Goal: Check status: Check status

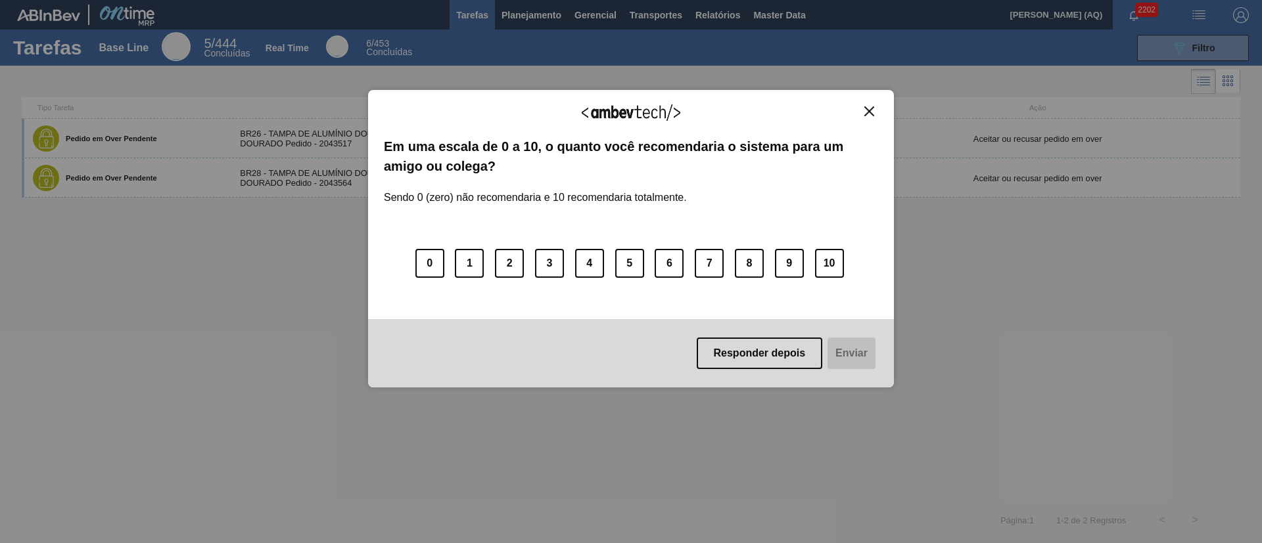
click at [865, 106] on img "Close" at bounding box center [869, 111] width 10 height 10
drag, startPoint x: 872, startPoint y: 110, endPoint x: 867, endPoint y: 118, distance: 8.6
click at [872, 110] on img "Close" at bounding box center [869, 111] width 10 height 10
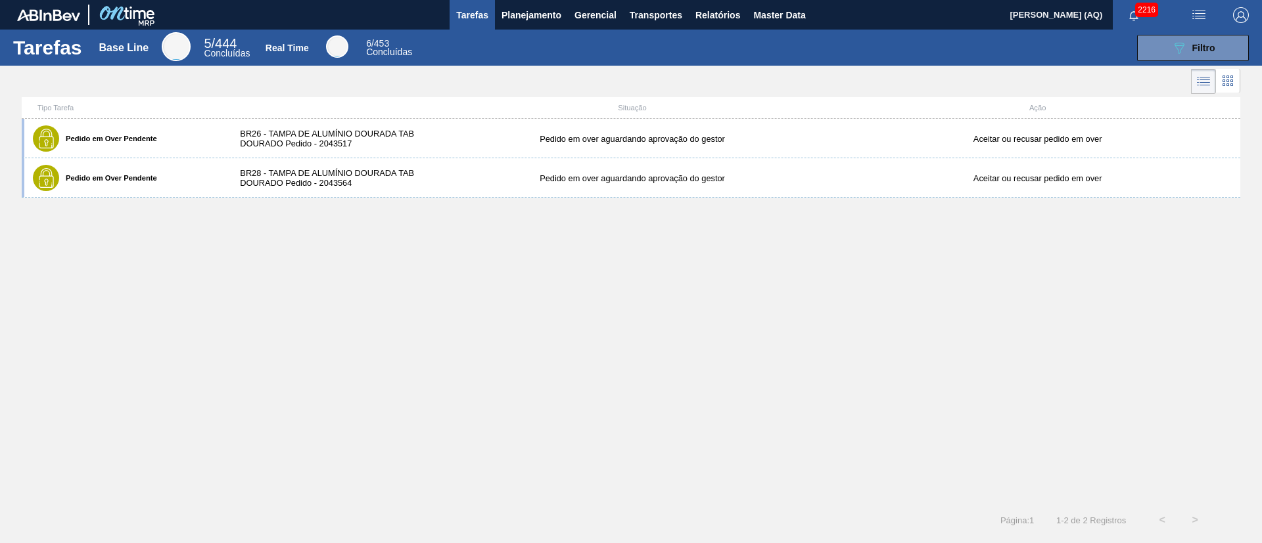
click at [753, 311] on div "Pedido em Over Pendente BR26 - TAMPA DE ALUMÍNIO DOURADA TAB DOURADO Pedido - 2…" at bounding box center [631, 311] width 1218 height 385
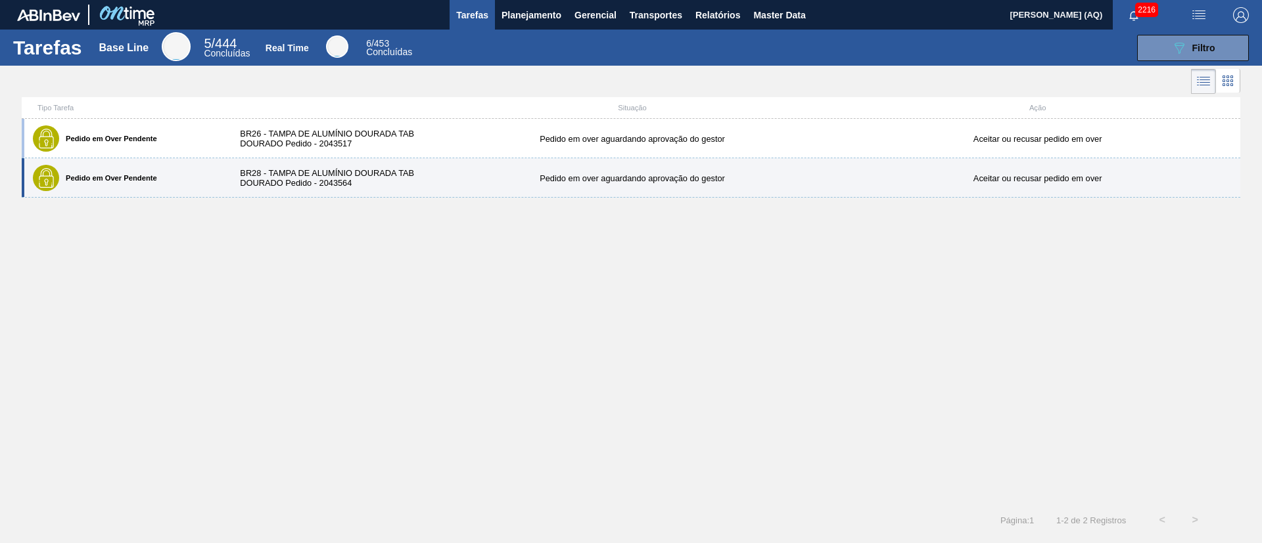
click at [338, 179] on div "BR28 - TAMPA DE ALUMÍNIO DOURADA TAB DOURADO Pedido - 2043564" at bounding box center [328, 178] width 202 height 20
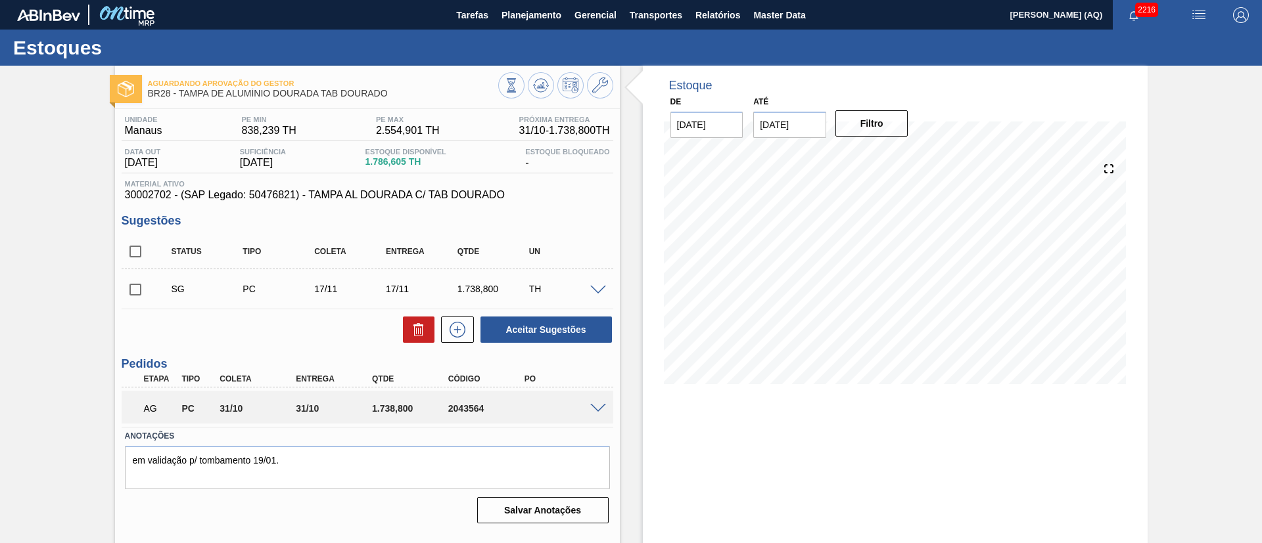
click at [809, 126] on input "16/10/2025" at bounding box center [789, 125] width 73 height 26
click at [850, 284] on div "30" at bounding box center [854, 284] width 18 height 18
click at [865, 123] on button "Filtro" at bounding box center [871, 123] width 73 height 26
click at [802, 125] on input "30/10/2025" at bounding box center [789, 125] width 73 height 26
click at [863, 285] on div "26 27 28 29 30 31 1" at bounding box center [832, 283] width 149 height 21
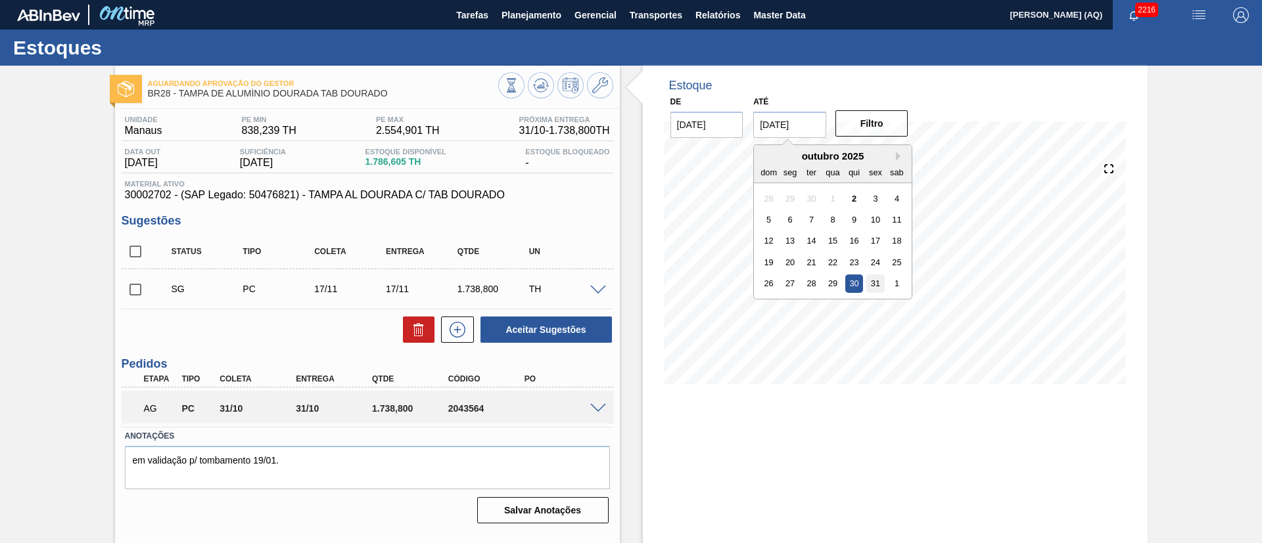
click at [871, 284] on div "31" at bounding box center [876, 284] width 18 height 18
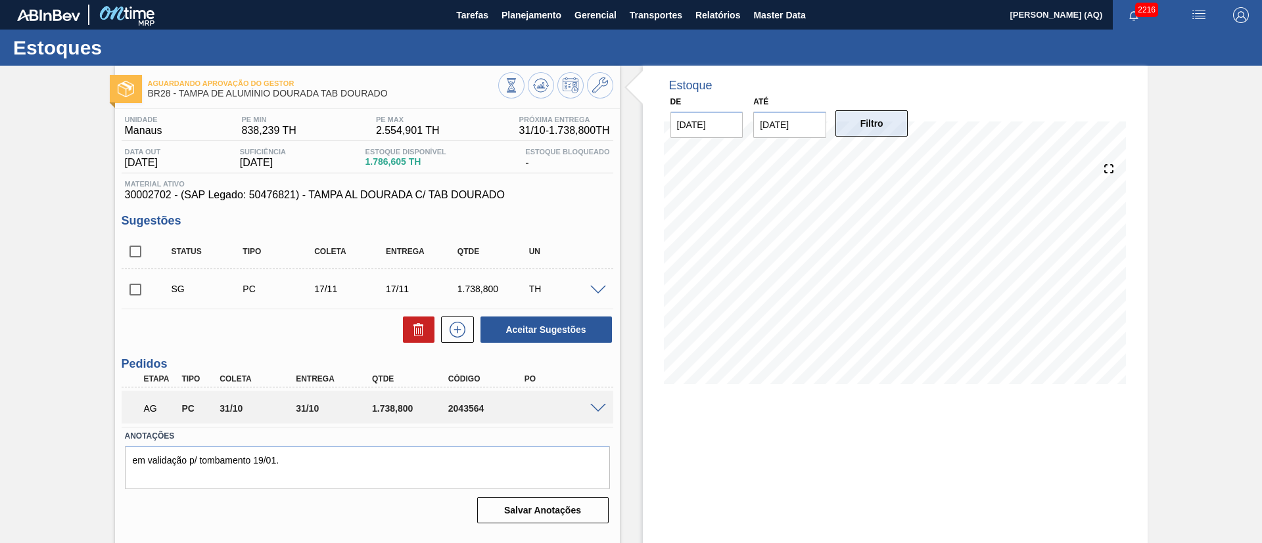
click at [877, 129] on button "Filtro" at bounding box center [871, 123] width 73 height 26
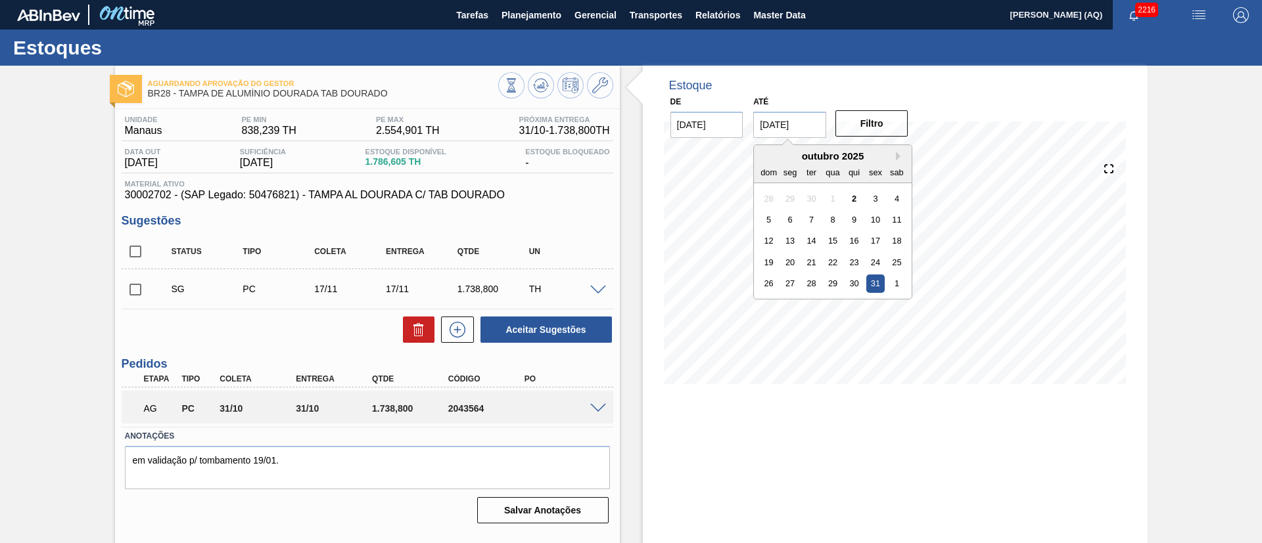
click at [815, 127] on input "31/10/2025" at bounding box center [789, 125] width 73 height 26
click at [898, 160] on button "Next Month" at bounding box center [900, 156] width 9 height 9
click at [767, 306] on div "30" at bounding box center [769, 305] width 18 height 18
type input "[DATE]"
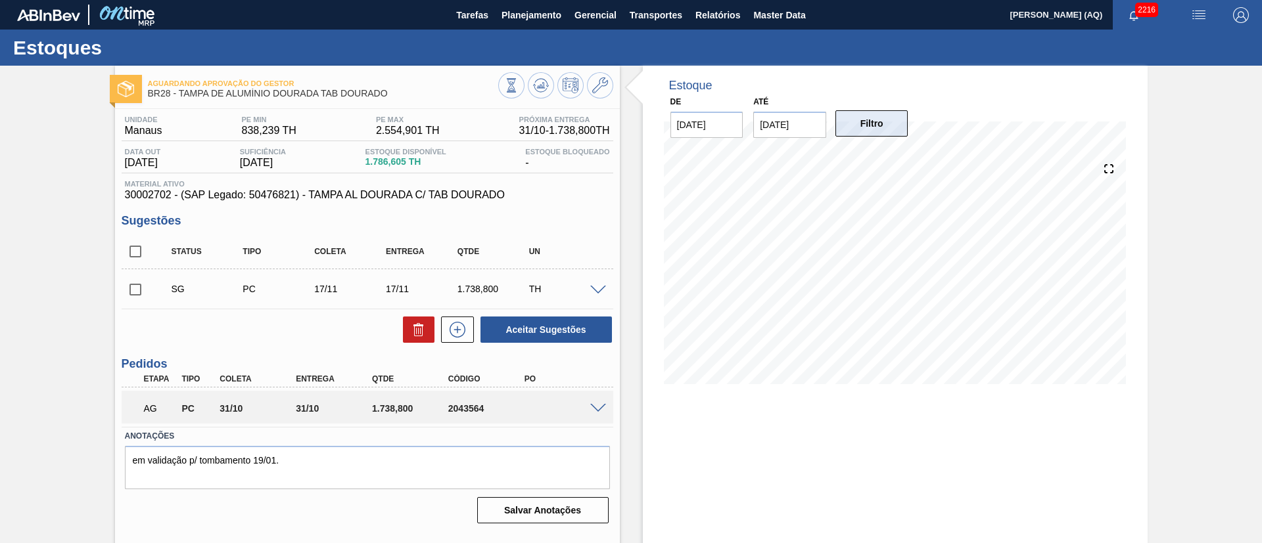
click at [861, 127] on button "Filtro" at bounding box center [871, 123] width 73 height 26
click at [601, 405] on span at bounding box center [598, 409] width 16 height 10
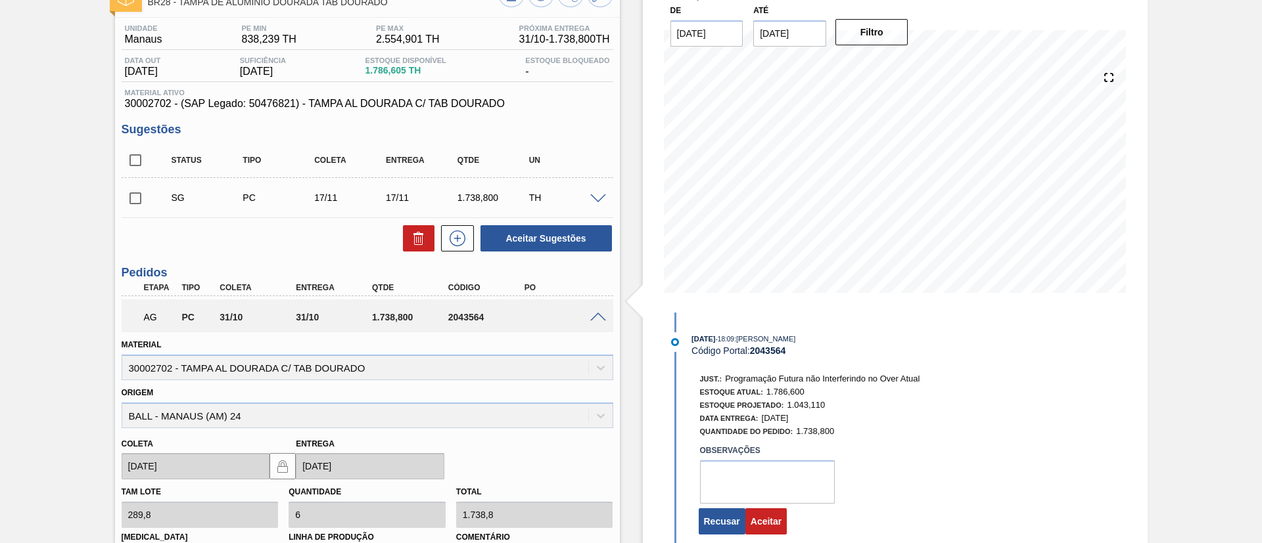
scroll to position [197, 0]
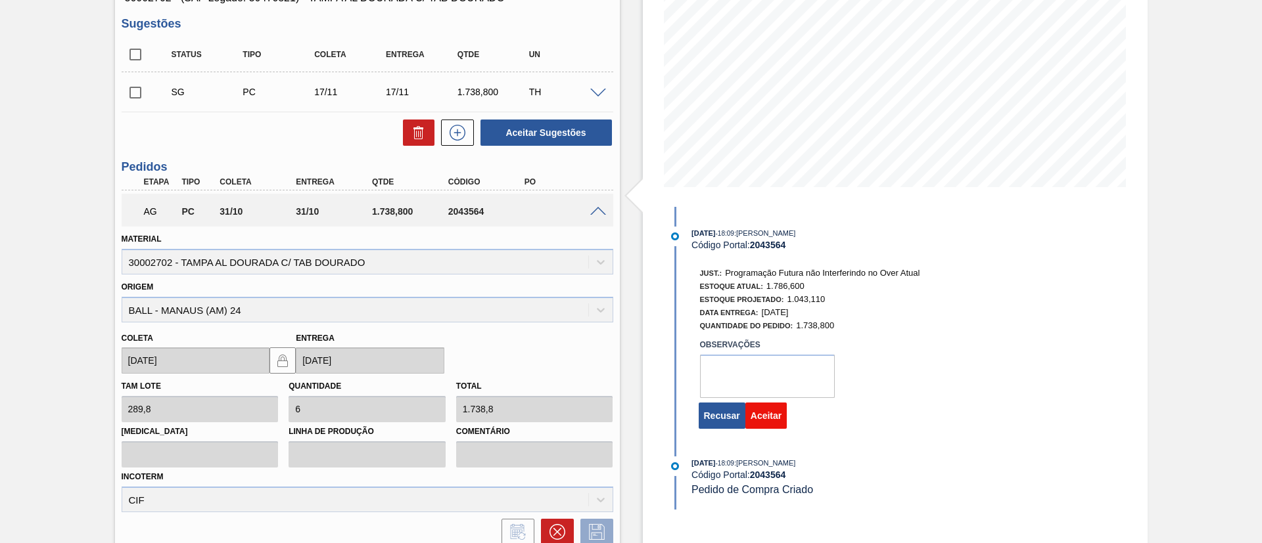
click at [777, 415] on button "Aceitar" at bounding box center [765, 416] width 41 height 26
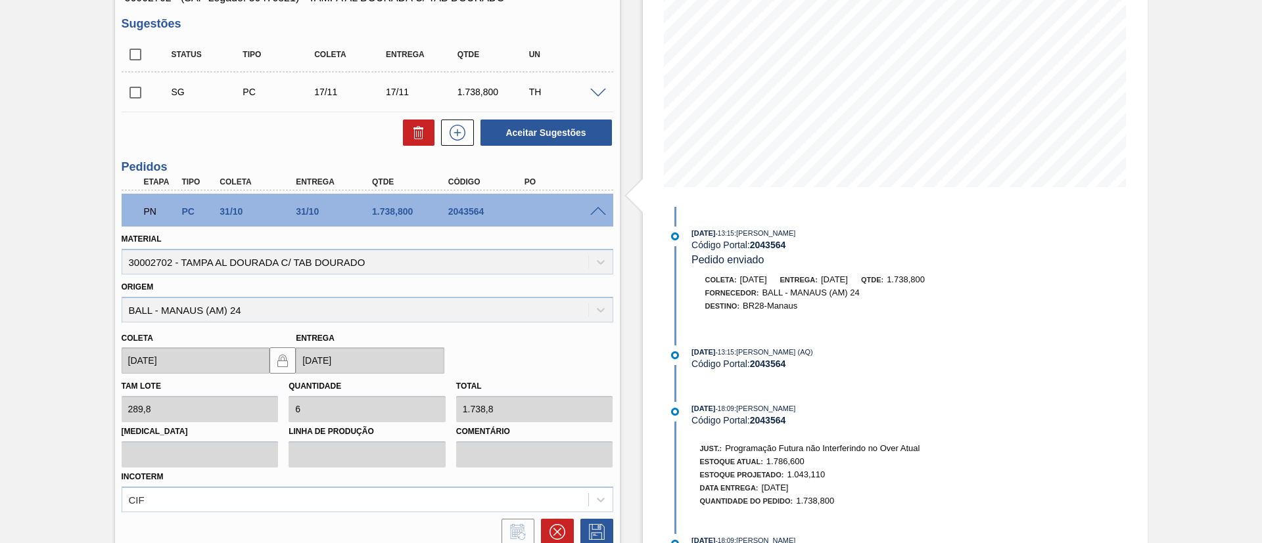
scroll to position [22, 0]
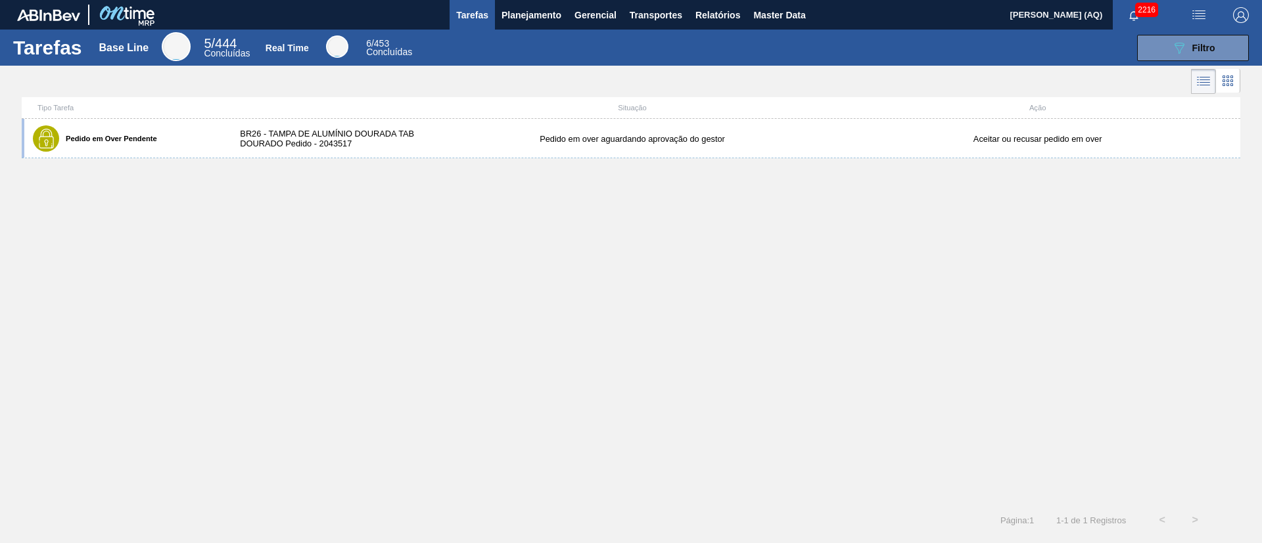
click at [513, 108] on div "Situação" at bounding box center [632, 108] width 405 height 8
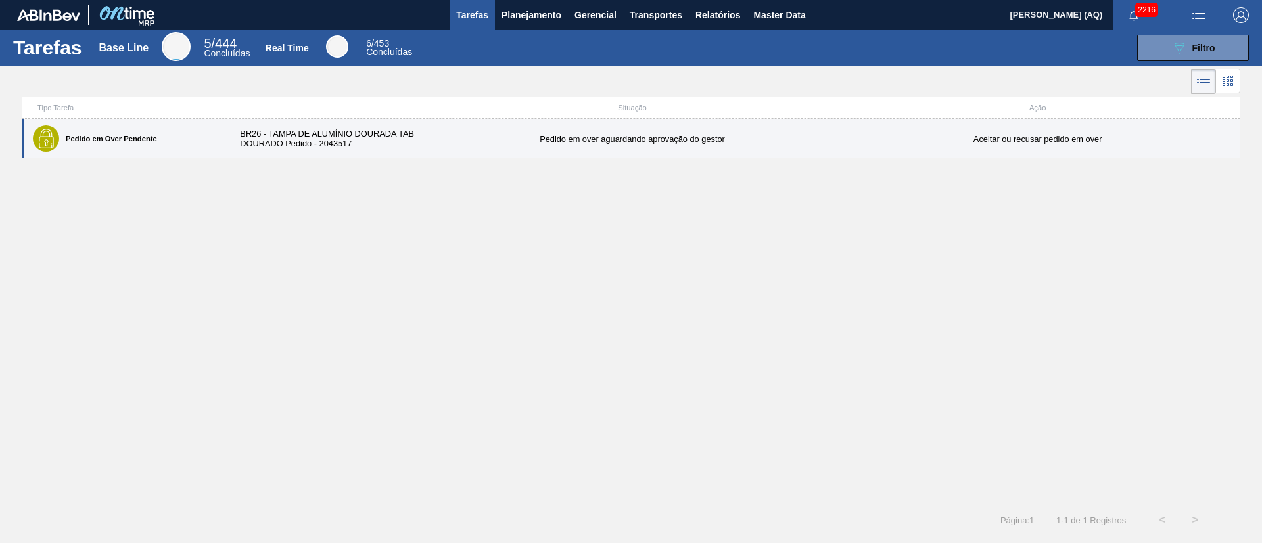
click at [514, 129] on div "Pedido em Over Pendente BR26 - TAMPA DE ALUMÍNIO DOURADA TAB DOURADO Pedido - 2…" at bounding box center [631, 138] width 1218 height 39
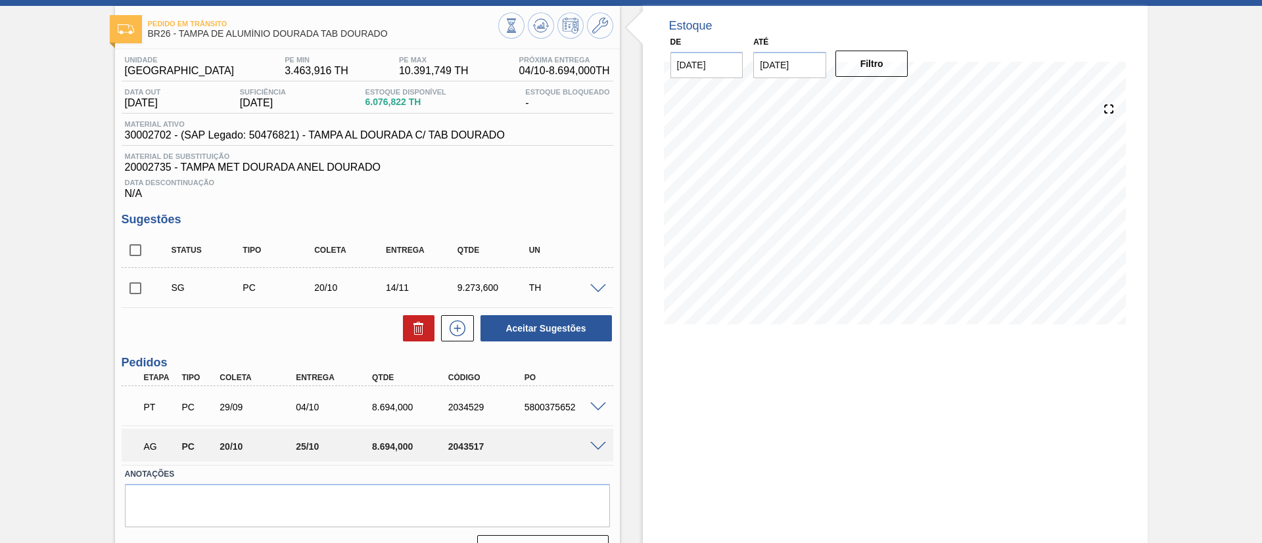
scroll to position [89, 0]
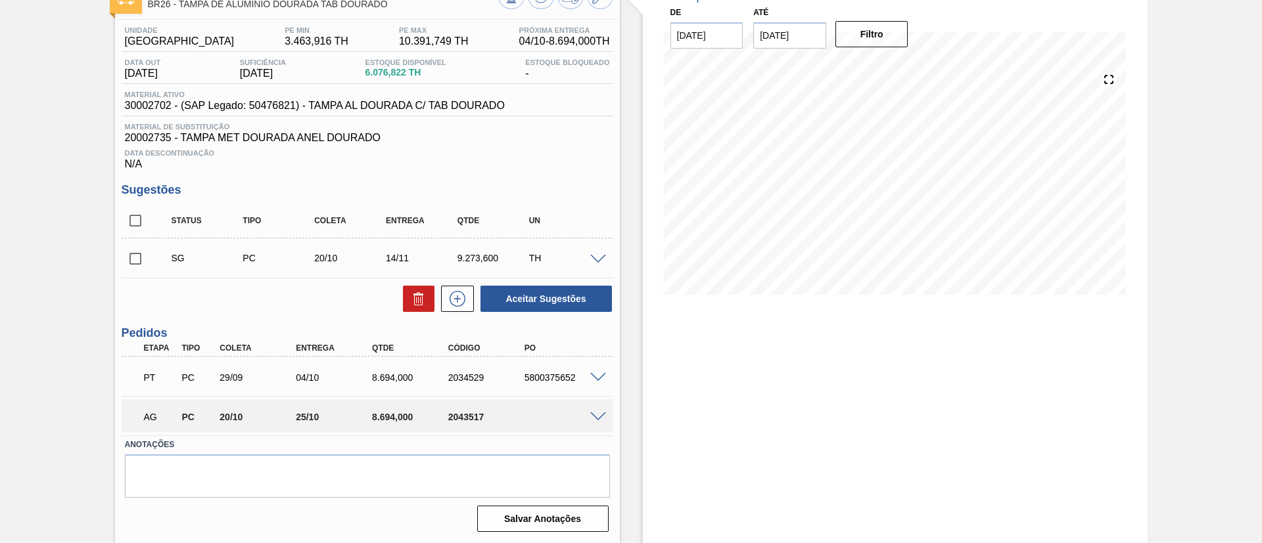
click at [593, 413] on span at bounding box center [598, 418] width 16 height 10
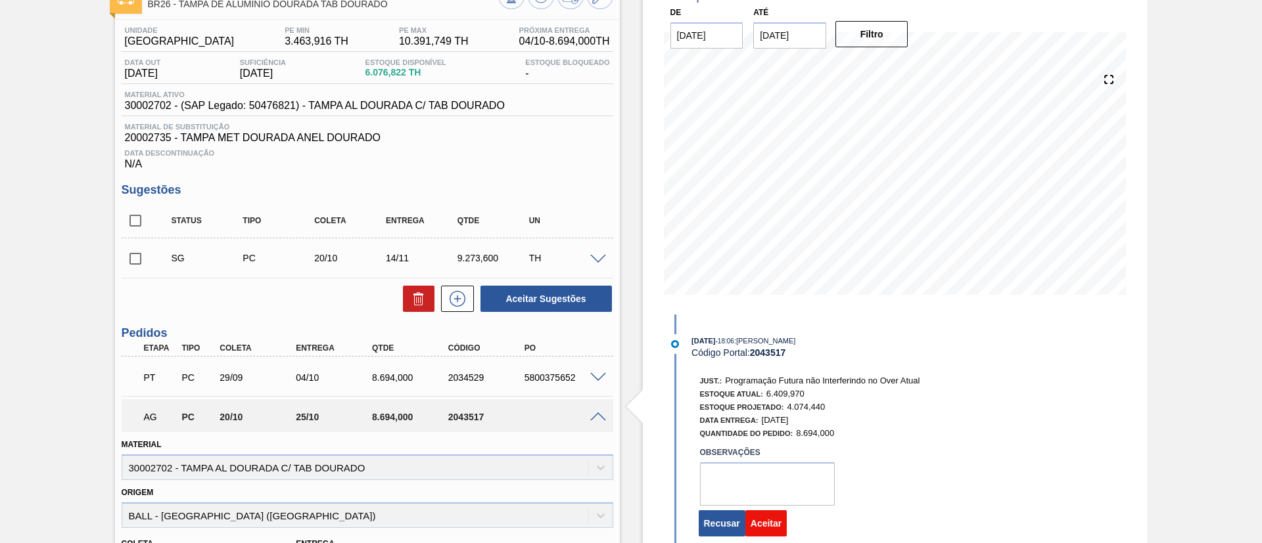
click at [783, 522] on button "Aceitar" at bounding box center [765, 524] width 41 height 26
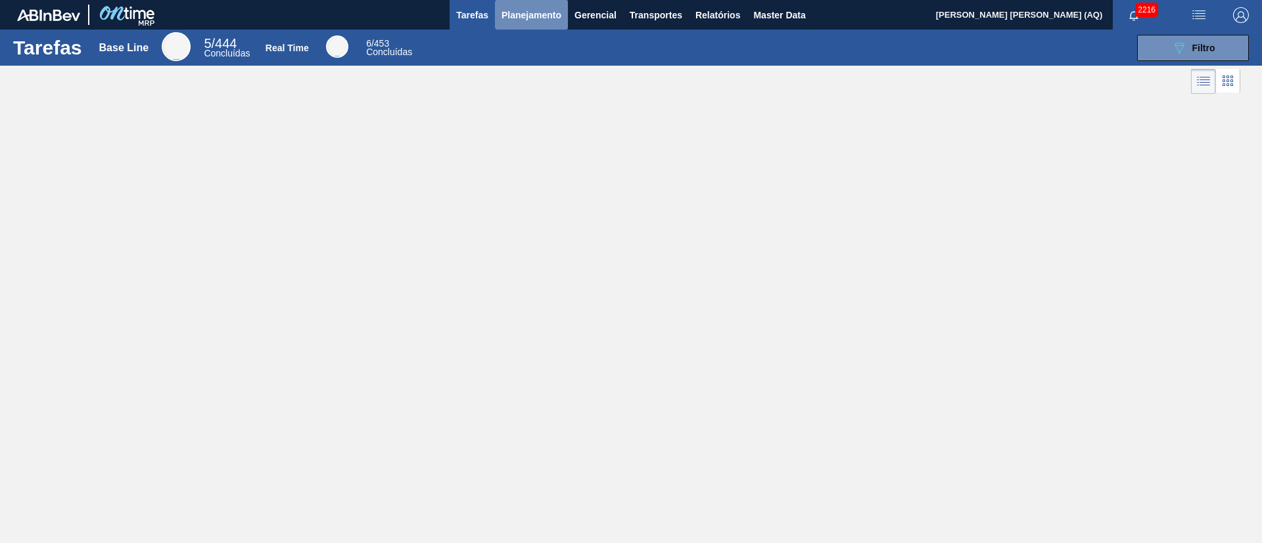
click at [518, 19] on span "Planejamento" at bounding box center [531, 15] width 60 height 16
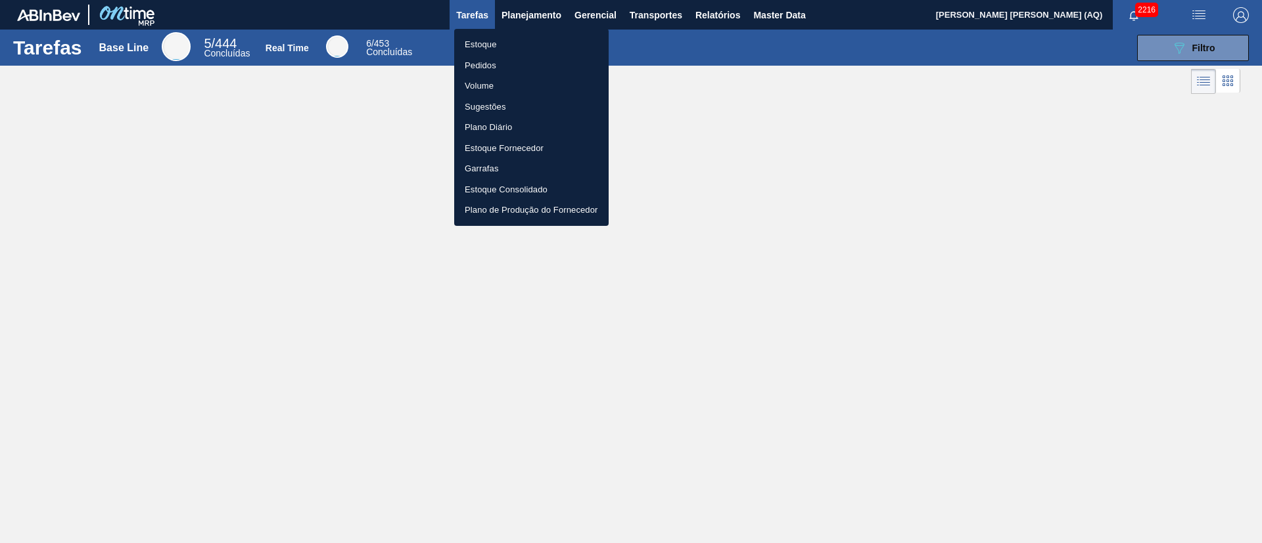
click at [497, 39] on li "Estoque" at bounding box center [531, 44] width 154 height 21
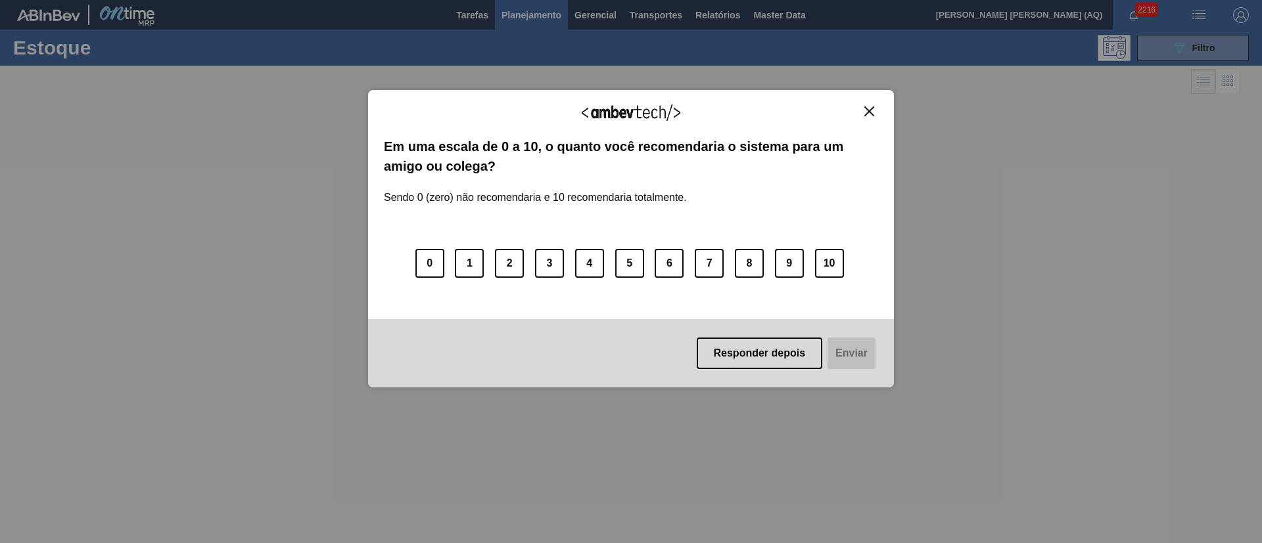
click at [864, 116] on button "Close" at bounding box center [869, 111] width 18 height 11
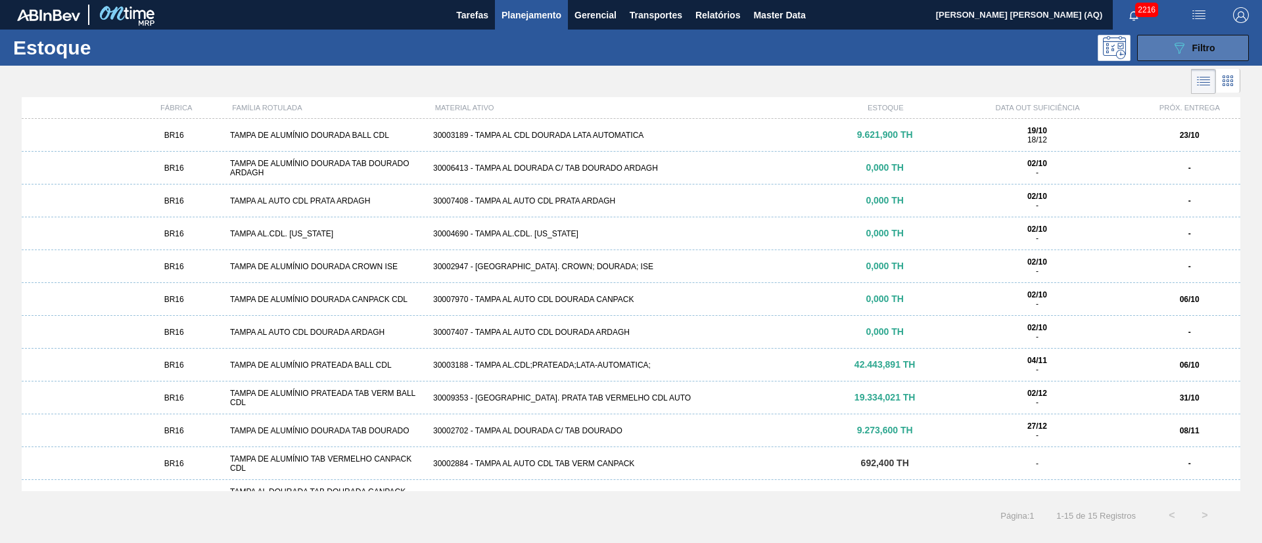
click at [1206, 57] on button "089F7B8B-B2A5-4AFE-B5C0-19BA573D28AC Filtro" at bounding box center [1193, 48] width 112 height 26
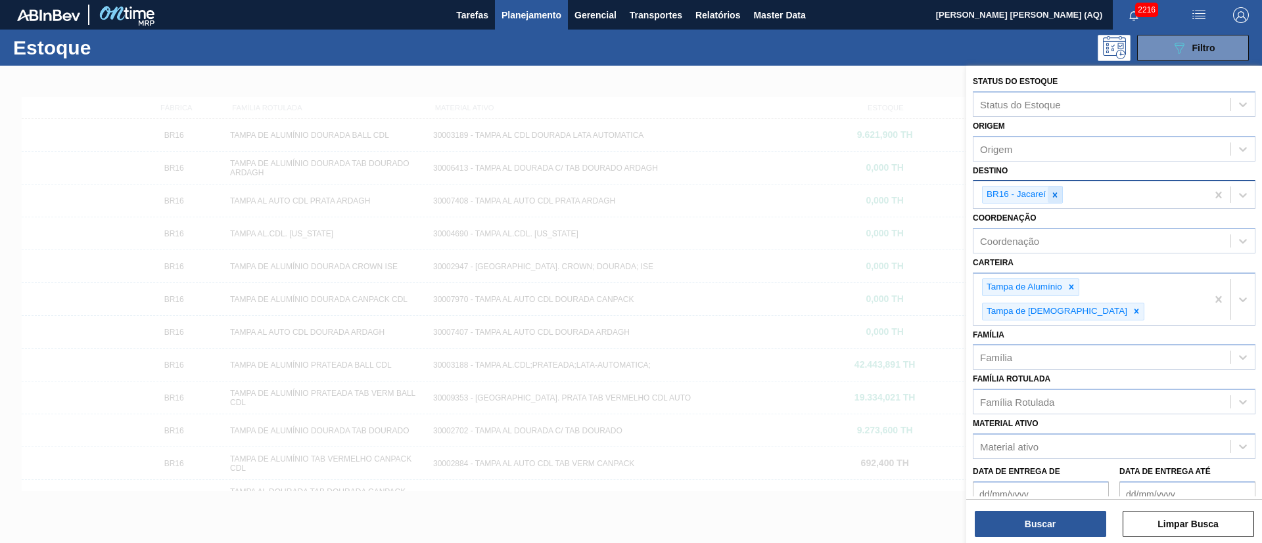
click at [1051, 196] on icon at bounding box center [1054, 195] width 9 height 9
type input "jagua"
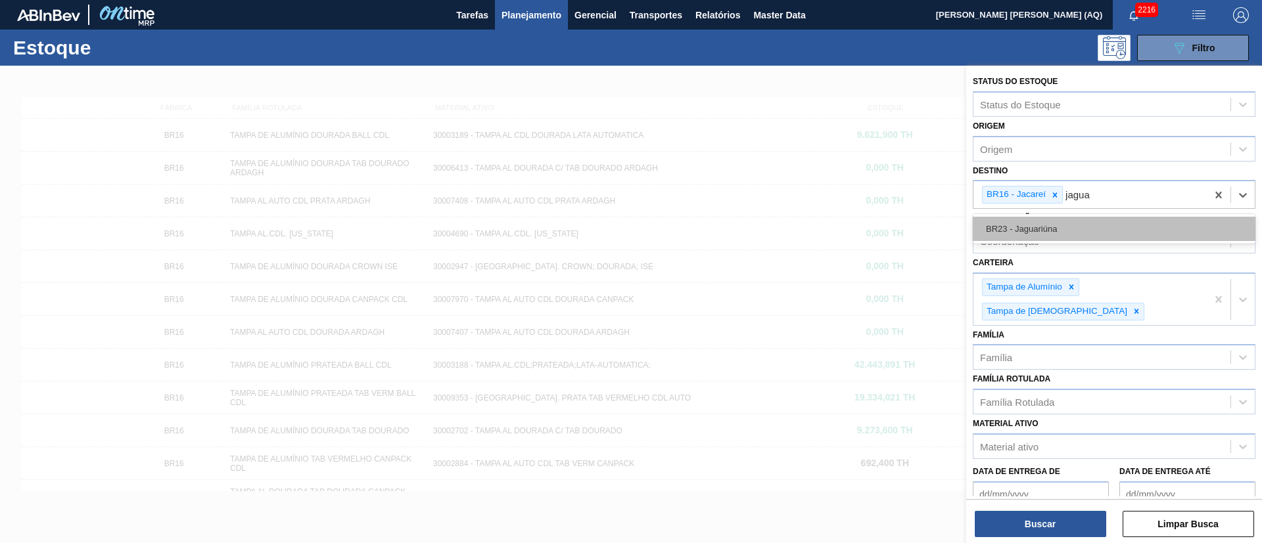
click at [1090, 218] on div "BR23 - Jaguariúna" at bounding box center [1113, 229] width 283 height 24
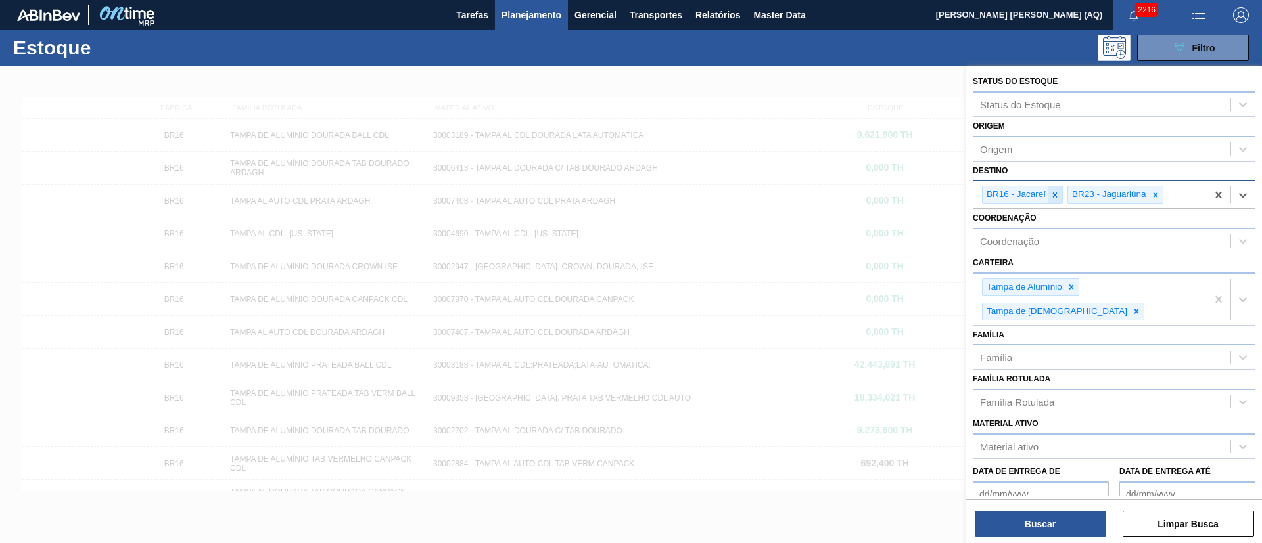
click at [1057, 194] on icon at bounding box center [1054, 195] width 9 height 9
click at [1081, 521] on button "Buscar" at bounding box center [1039, 524] width 131 height 26
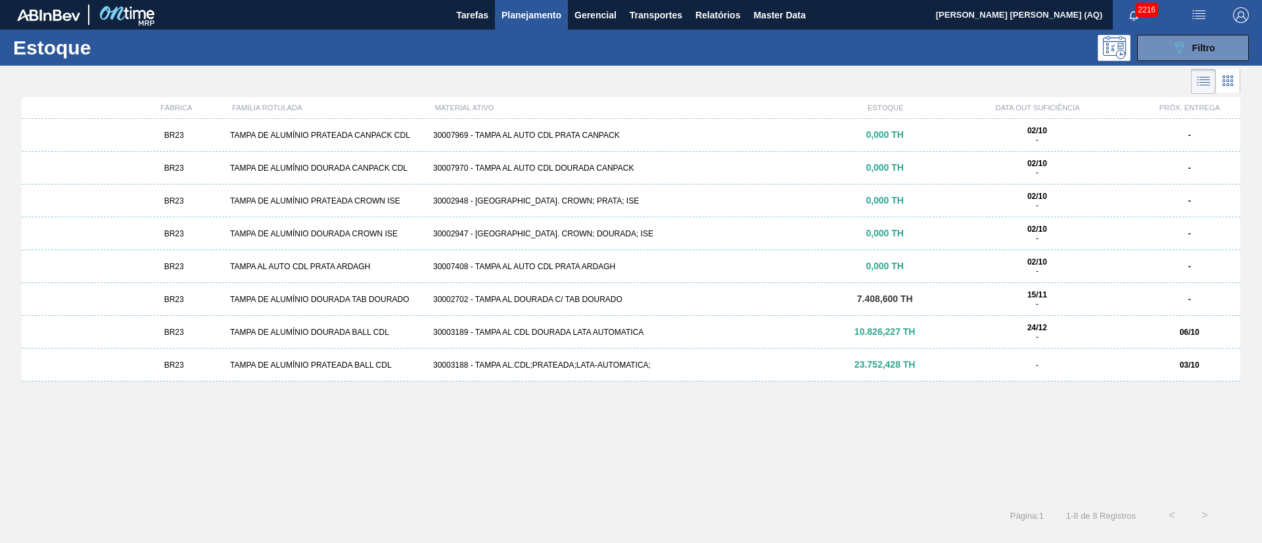
click at [604, 300] on div "30002702 - TAMPA AL DOURADA C/ TAB DOURADO" at bounding box center [631, 299] width 406 height 9
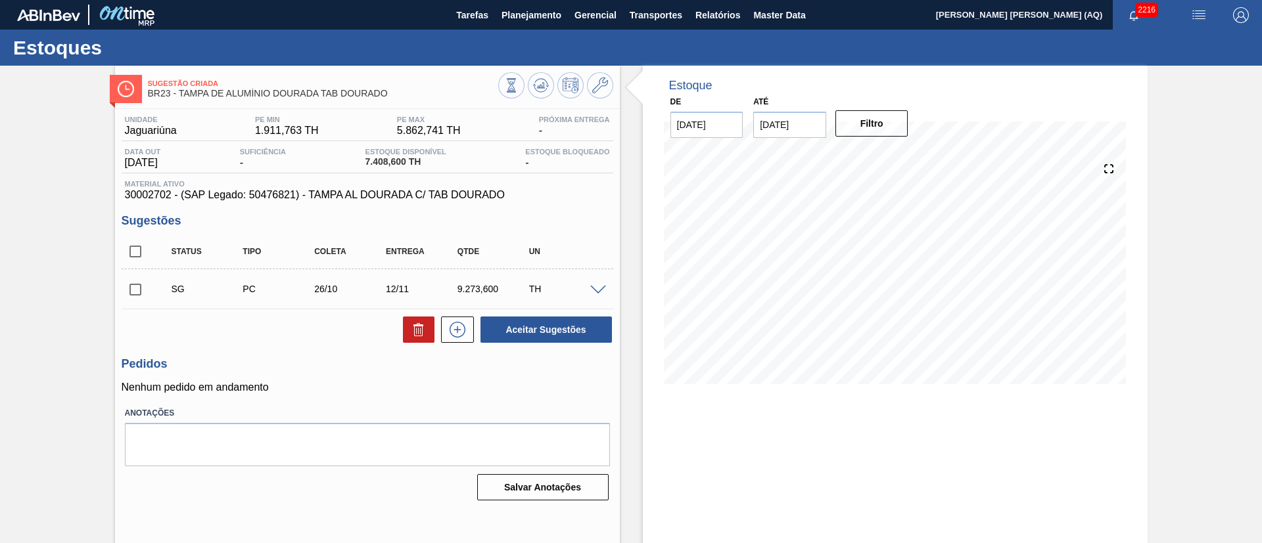
click at [129, 294] on input "checkbox" at bounding box center [136, 290] width 28 height 28
click at [411, 330] on icon at bounding box center [419, 330] width 16 height 16
checkbox input "false"
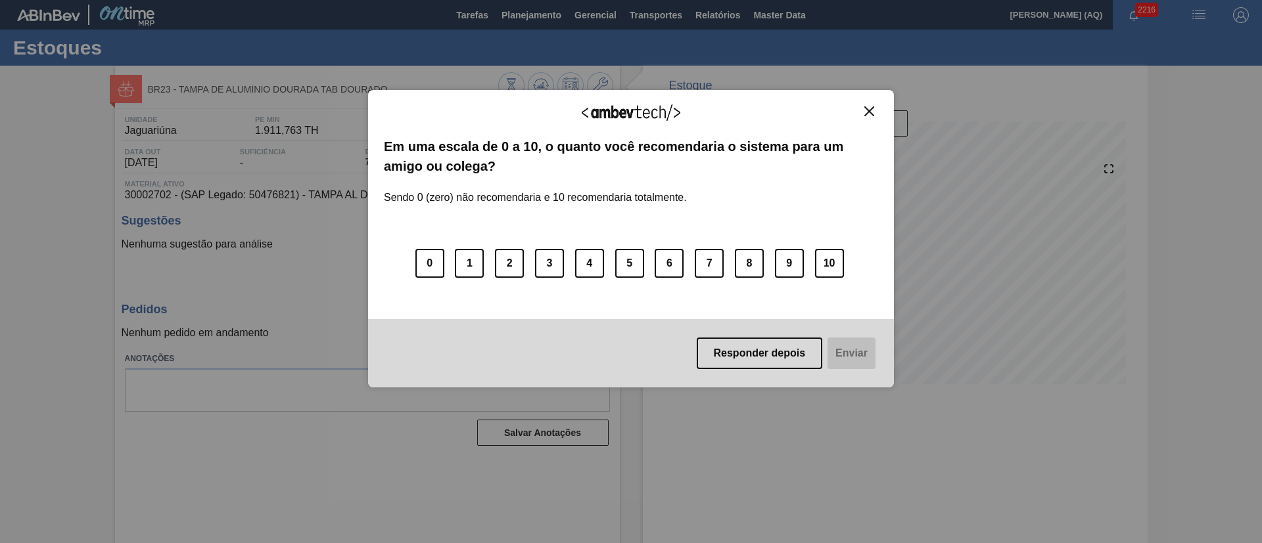
click at [866, 106] on img "Close" at bounding box center [869, 111] width 10 height 10
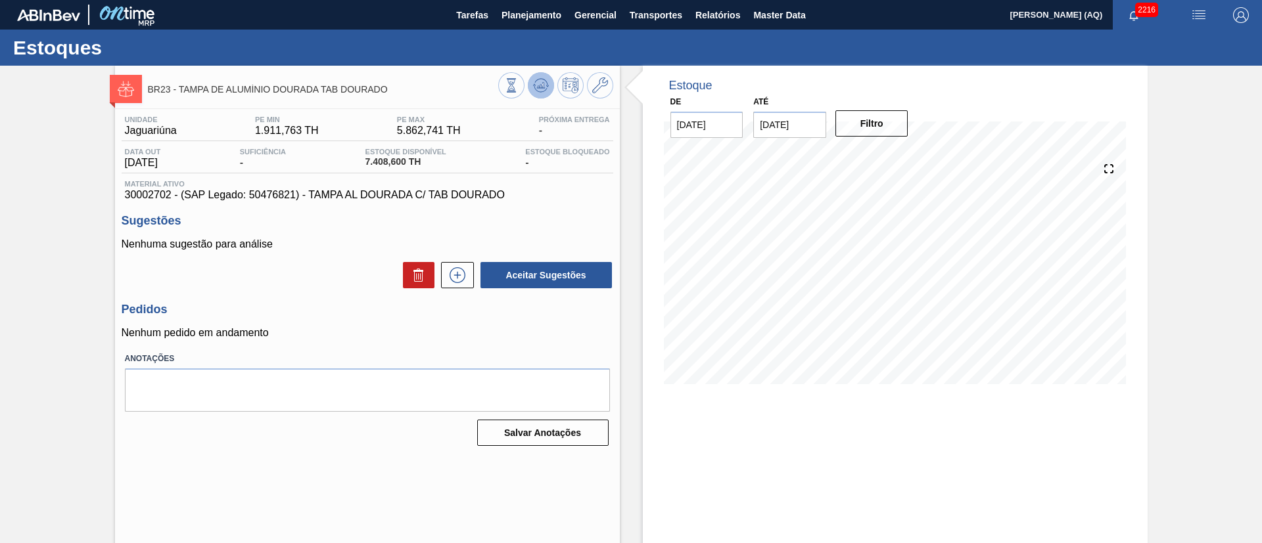
click at [537, 85] on icon at bounding box center [541, 86] width 16 height 16
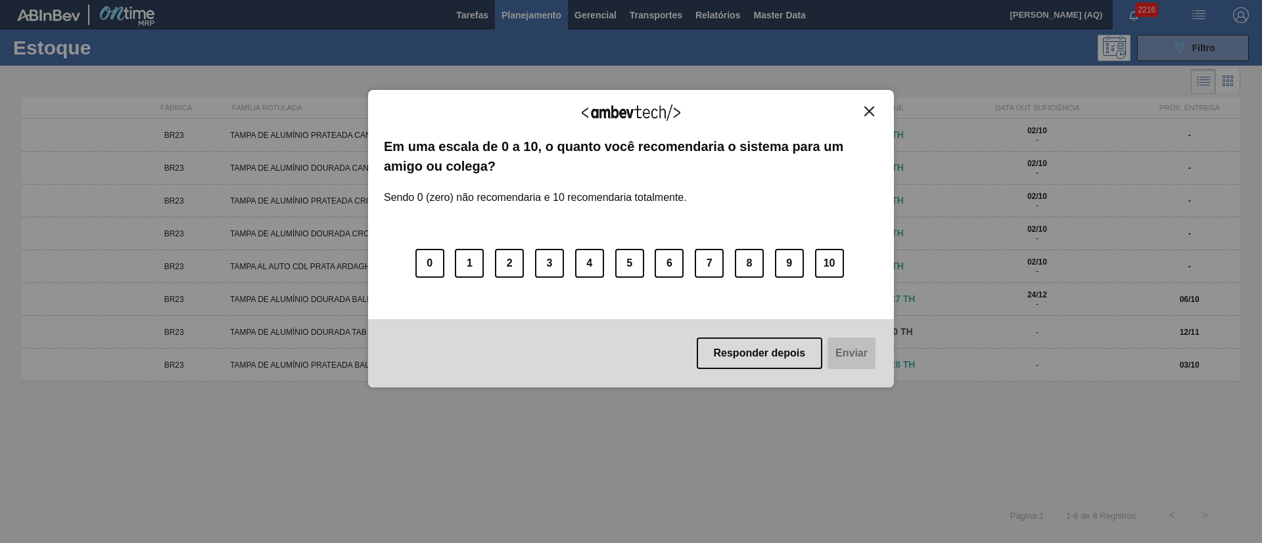
click at [873, 114] on img "Close" at bounding box center [869, 111] width 10 height 10
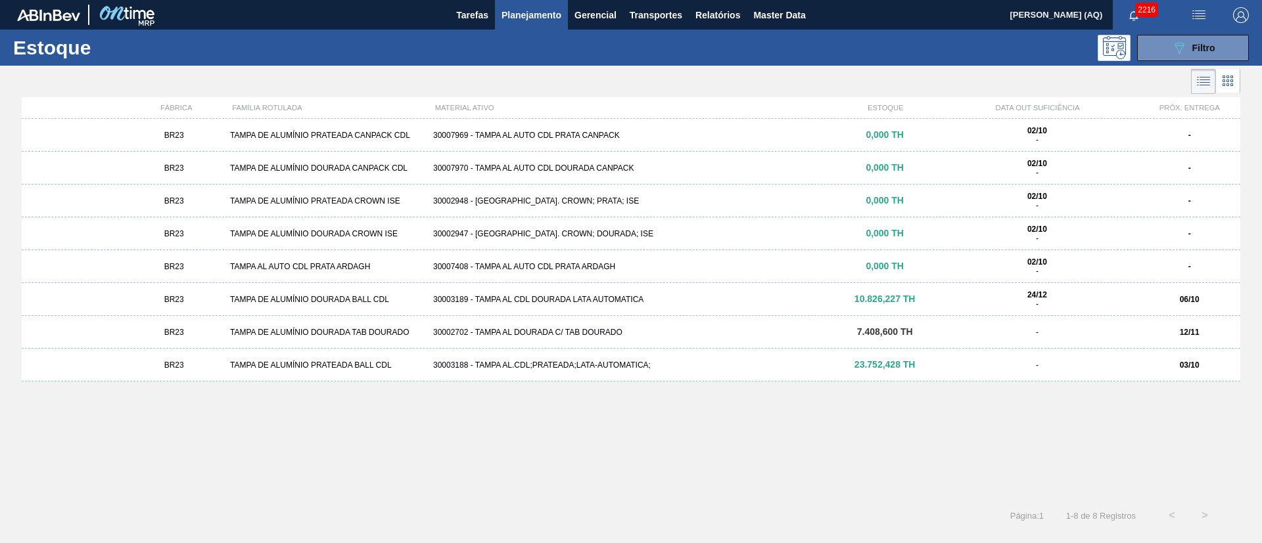
click at [880, 431] on div "BR23 TAMPA DE ALUMÍNIO PRATEADA CANPACK CDL 30007969 - TAMPA AL AUTO CDL PRATA …" at bounding box center [631, 305] width 1218 height 373
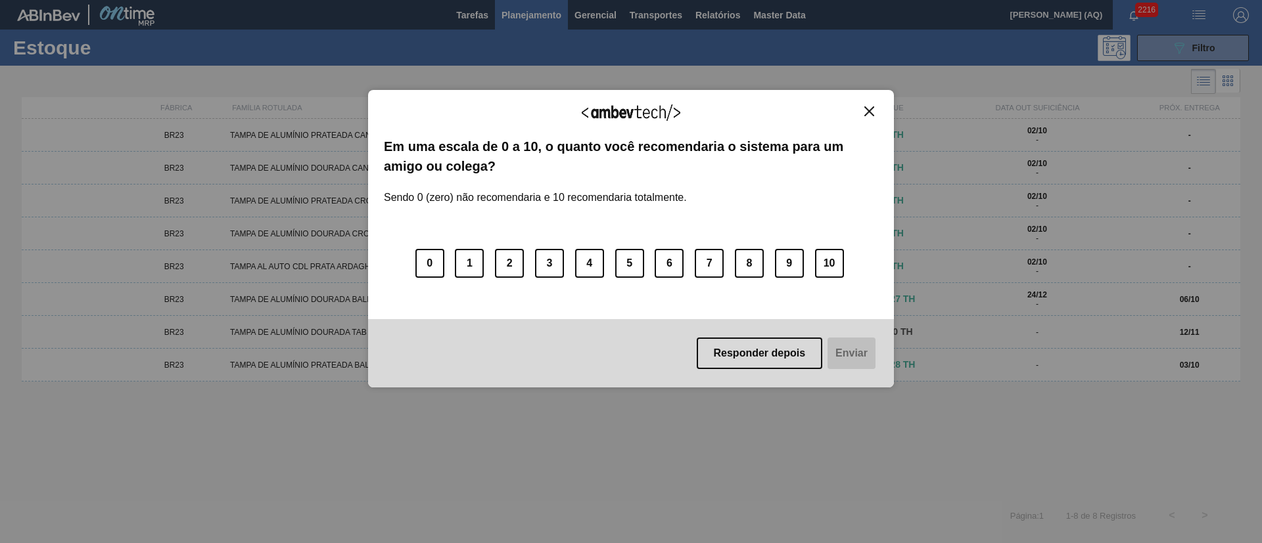
click at [869, 115] on img "Close" at bounding box center [869, 111] width 10 height 10
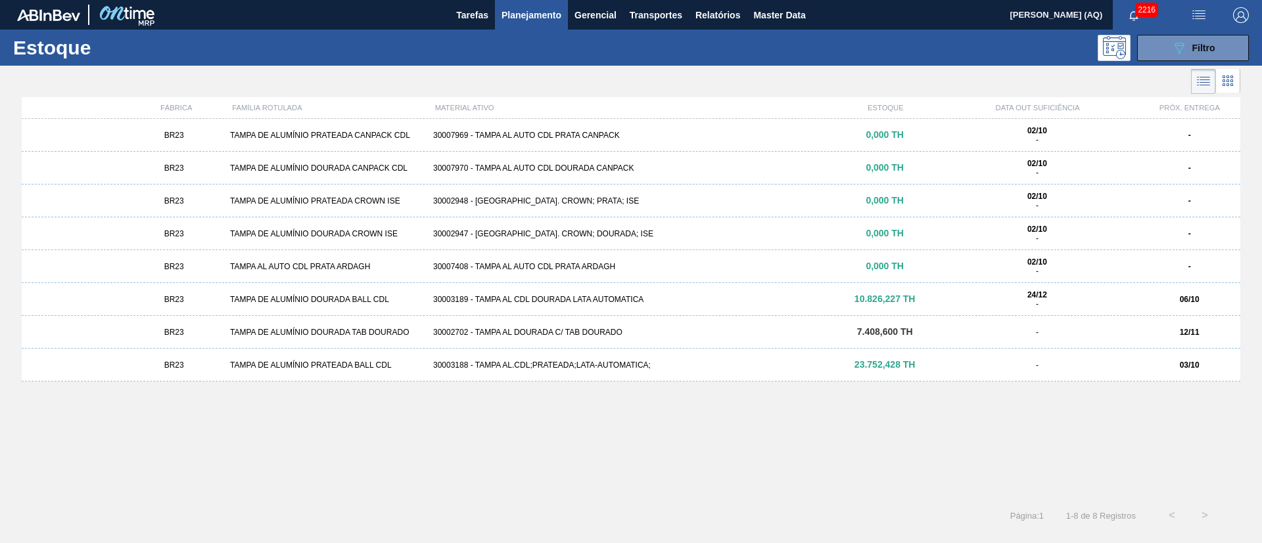
drag, startPoint x: 873, startPoint y: 385, endPoint x: 603, endPoint y: 118, distance: 380.5
click at [874, 386] on div "BR23 TAMPA DE ALUMÍNIO PRATEADA CANPACK CDL 30007969 - TAMPA AL AUTO CDL PRATA …" at bounding box center [631, 305] width 1218 height 373
drag, startPoint x: 419, startPoint y: 389, endPoint x: 384, endPoint y: 108, distance: 283.4
click at [418, 386] on div "BR23 TAMPA DE ALUMÍNIO PRATEADA CANPACK CDL 30007969 - TAMPA AL AUTO CDL PRATA …" at bounding box center [631, 305] width 1218 height 373
